Goal: Task Accomplishment & Management: Manage account settings

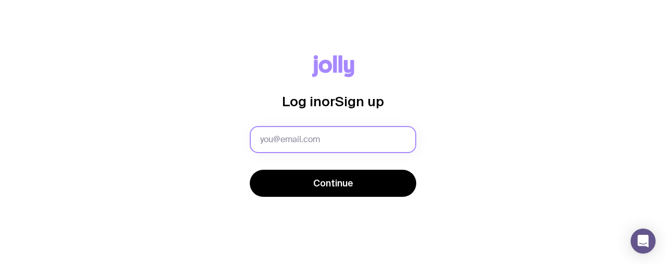
type input "[PERSON_NAME][EMAIL_ADDRESS][DOMAIN_NAME]"
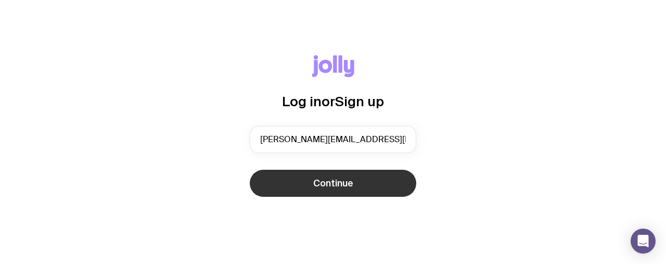
click at [336, 185] on span "Continue" at bounding box center [333, 183] width 40 height 12
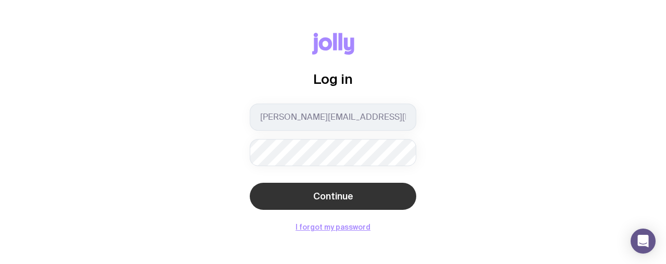
click at [307, 197] on button "Continue" at bounding box center [333, 196] width 166 height 27
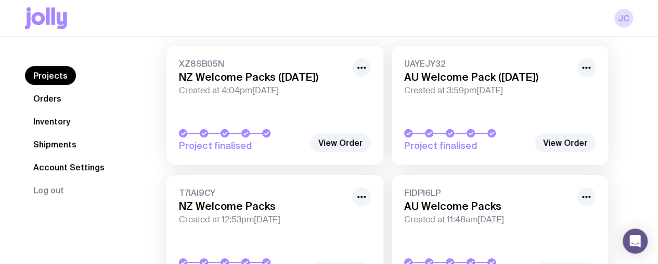
scroll to position [23, 0]
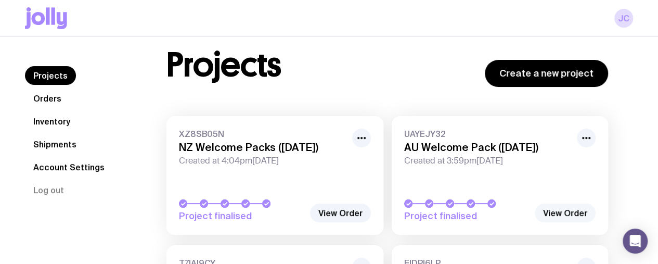
click at [559, 208] on link "View Order" at bounding box center [565, 212] width 61 height 19
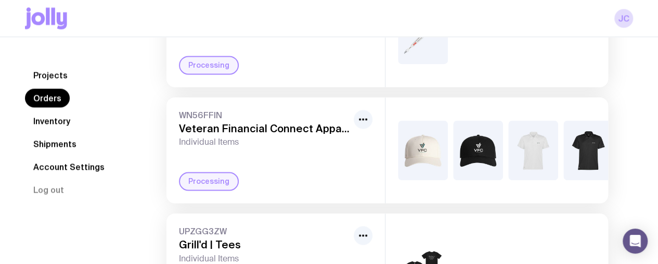
scroll to position [726, 0]
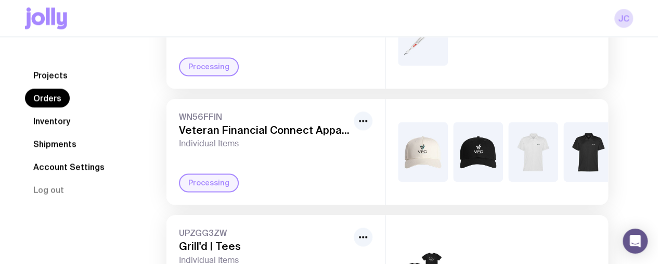
click at [54, 96] on link "Orders" at bounding box center [47, 98] width 45 height 19
click at [48, 71] on link "Projects" at bounding box center [50, 75] width 51 height 19
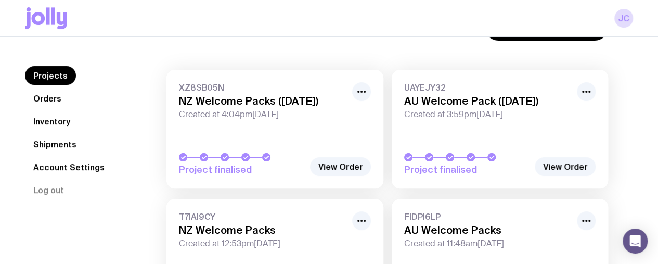
scroll to position [138, 0]
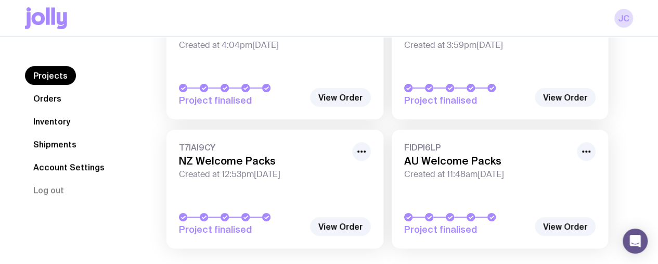
click at [469, 159] on h3 "AU Welcome Packs" at bounding box center [487, 160] width 167 height 12
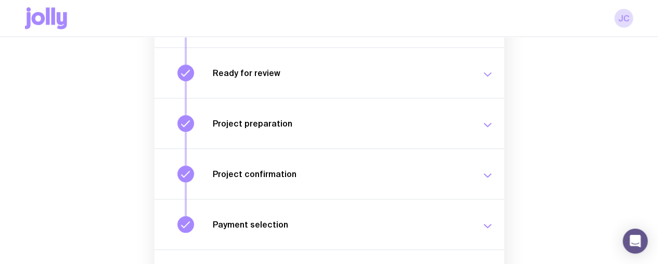
scroll to position [288, 0]
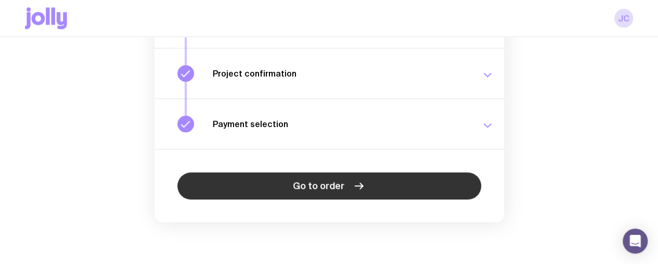
click at [315, 189] on span "Go to order" at bounding box center [318, 185] width 51 height 12
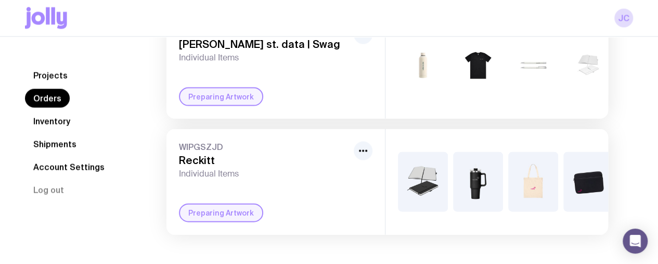
scroll to position [1074, 0]
click at [46, 73] on link "Projects" at bounding box center [50, 75] width 51 height 19
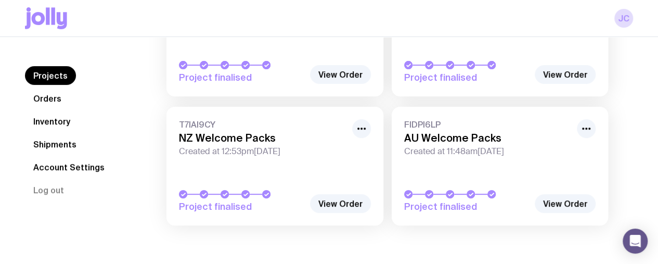
scroll to position [162, 0]
click at [230, 138] on h3 "NZ Welcome Packs" at bounding box center [262, 137] width 167 height 12
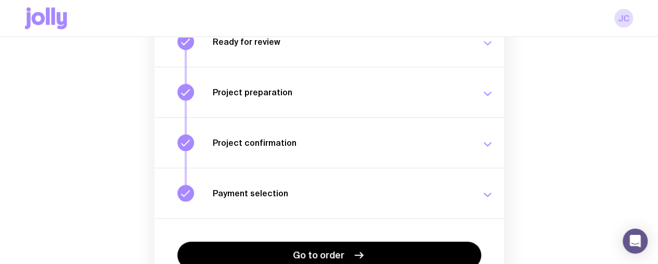
scroll to position [288, 0]
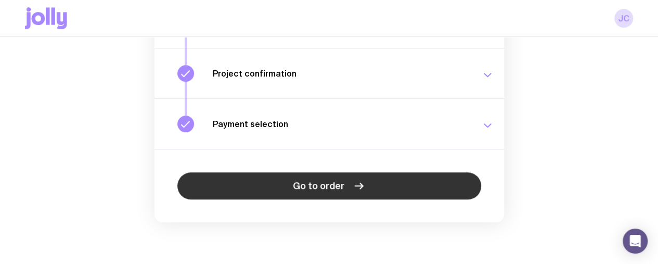
click at [305, 193] on link "Go to order" at bounding box center [329, 185] width 304 height 27
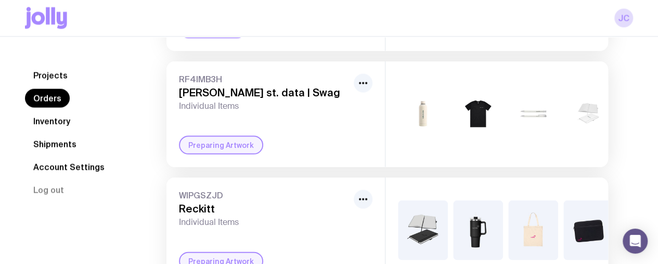
scroll to position [1075, 0]
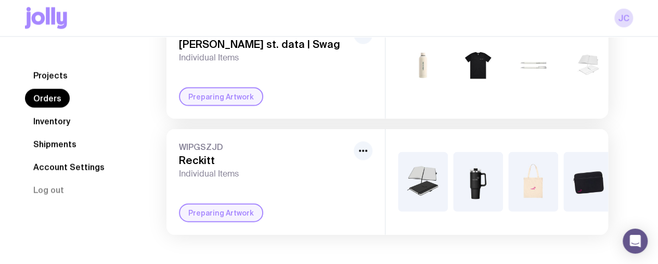
click at [47, 68] on link "Projects" at bounding box center [50, 75] width 51 height 19
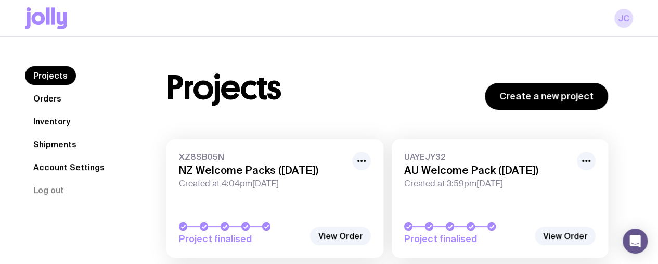
click at [45, 143] on link "Shipments" at bounding box center [55, 144] width 60 height 19
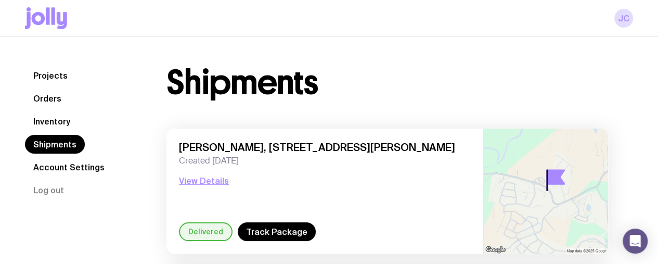
click at [49, 120] on link "Inventory" at bounding box center [52, 121] width 54 height 19
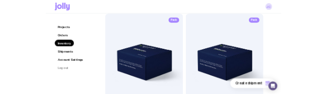
scroll to position [170, 0]
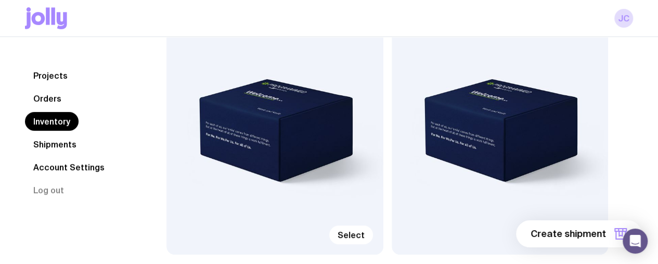
click at [392, 93] on div "Pack Select" at bounding box center [500, 124] width 217 height 260
click at [562, 229] on span "Select" at bounding box center [575, 234] width 27 height 10
click at [0, 0] on input "Select" at bounding box center [0, 0] width 0 height 0
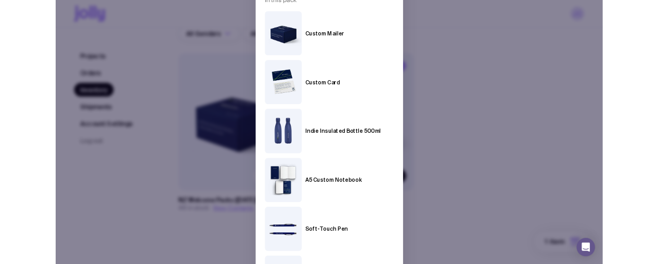
scroll to position [0, 0]
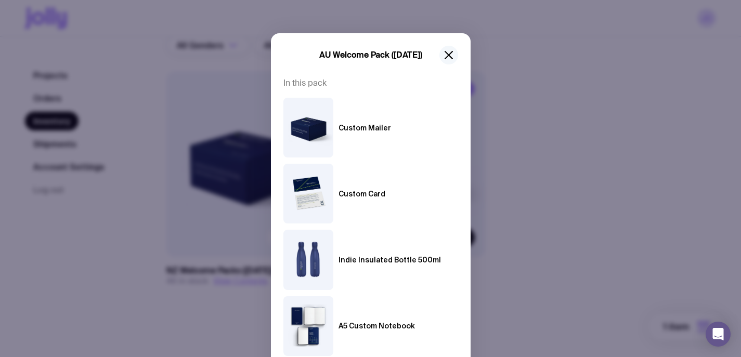
click at [448, 55] on icon "button" at bounding box center [449, 55] width 12 height 12
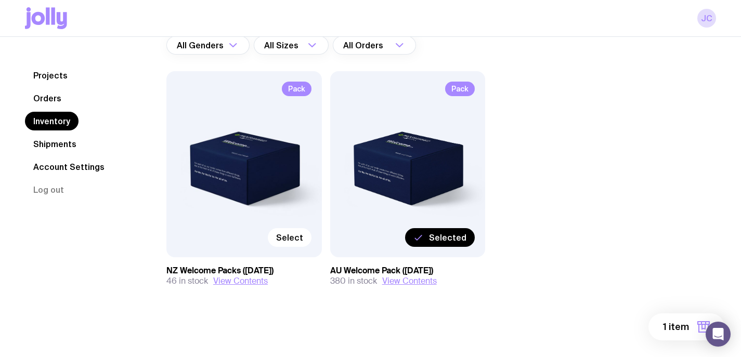
click at [582, 177] on div "Pack Select NZ Welcome Packs ([DATE]) 46 in stock View Contents Pack Selected A…" at bounding box center [407, 199] width 483 height 257
click at [460, 236] on span "Selected" at bounding box center [447, 237] width 37 height 10
click at [0, 0] on input "Selected" at bounding box center [0, 0] width 0 height 0
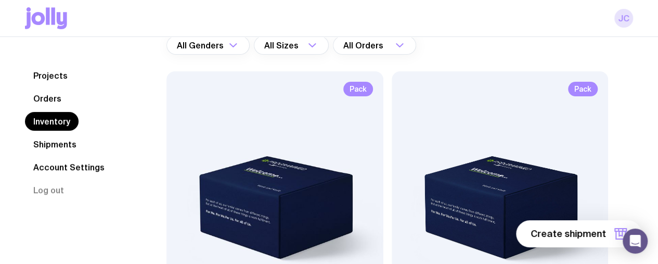
click at [621, 17] on link "JC" at bounding box center [623, 18] width 19 height 19
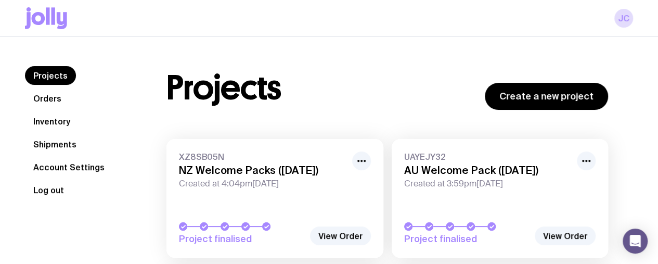
click at [49, 190] on button "Log out" at bounding box center [48, 189] width 47 height 19
